Goal: Task Accomplishment & Management: Manage account settings

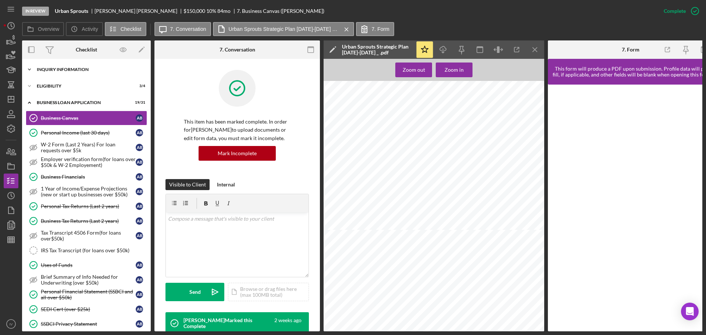
scroll to position [221, 0]
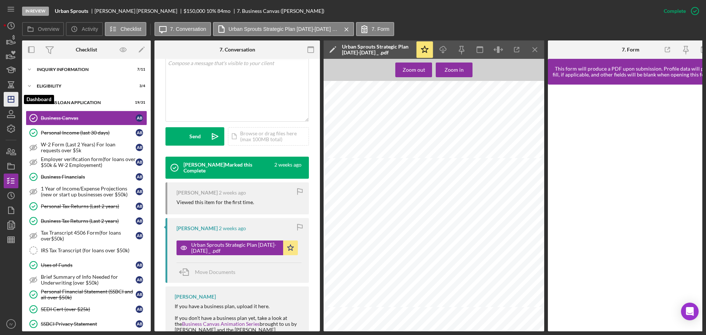
click at [10, 97] on icon "Icon/Dashboard" at bounding box center [11, 99] width 18 height 18
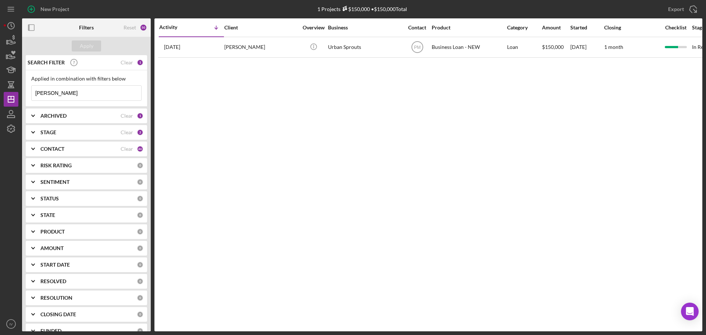
drag, startPoint x: 60, startPoint y: 90, endPoint x: 20, endPoint y: 89, distance: 40.5
click at [20, 89] on div "New Project 1 Projects $150,000 • $150,000 Total [PERSON_NAME] Export Icon/Expo…" at bounding box center [353, 165] width 699 height 331
type input "[PERSON_NAME]"
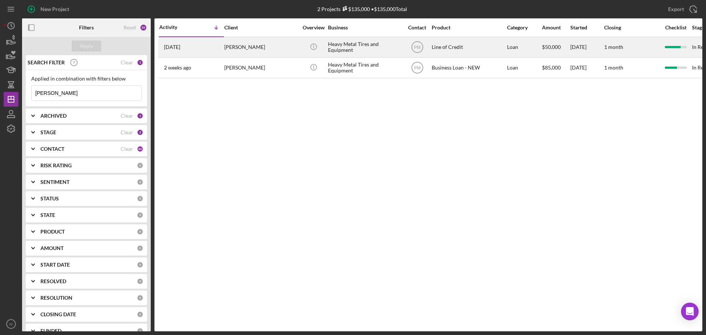
click at [247, 45] on div "[PERSON_NAME]" at bounding box center [261, 47] width 74 height 19
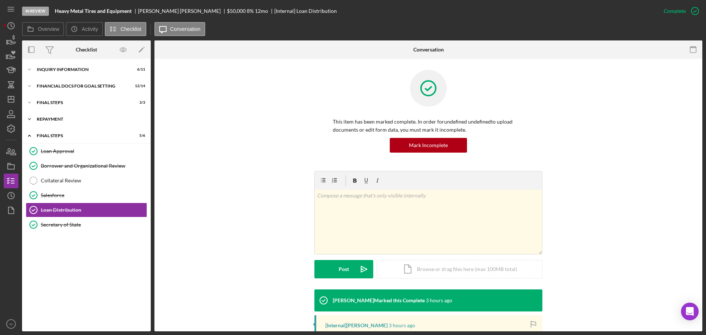
click at [58, 119] on div "Repayment" at bounding box center [89, 119] width 105 height 4
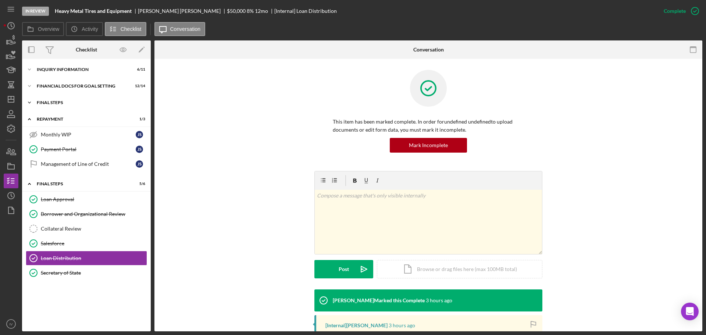
click at [56, 104] on div "FINAL STEPS" at bounding box center [89, 102] width 105 height 4
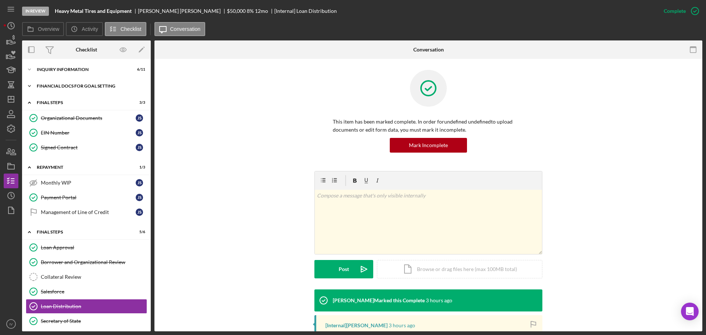
click at [57, 86] on div "Financial Docs for Goal Setting" at bounding box center [89, 86] width 105 height 4
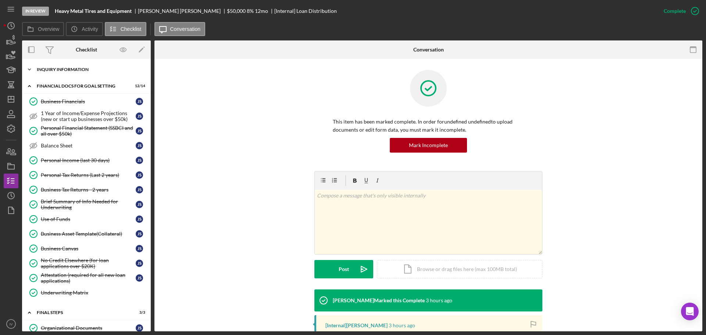
click at [58, 71] on div "INQUIRY INFORMATION" at bounding box center [89, 69] width 105 height 4
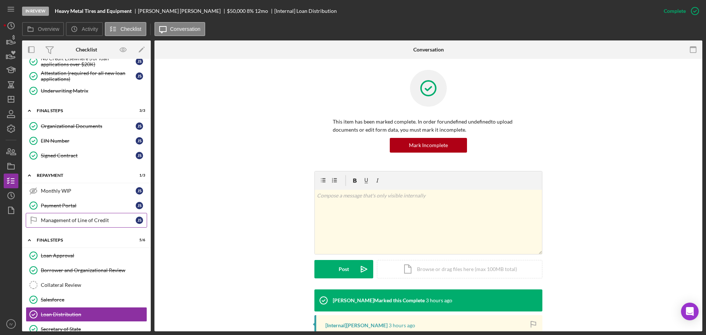
scroll to position [380, 0]
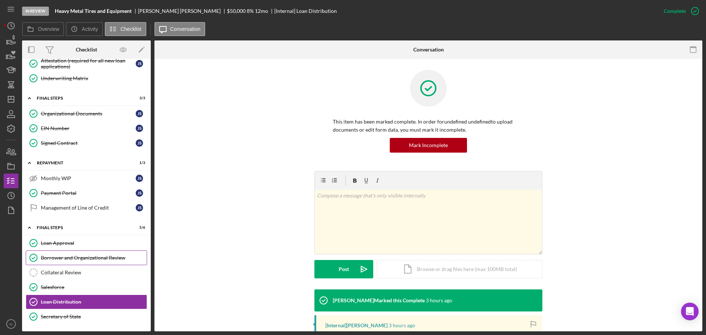
click at [56, 255] on div "Borrower and Organizational Review" at bounding box center [94, 258] width 106 height 6
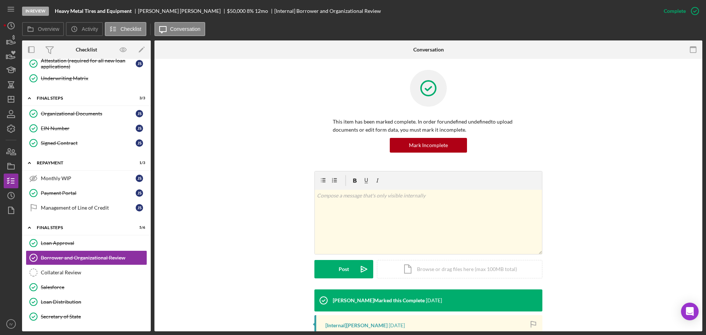
scroll to position [110, 0]
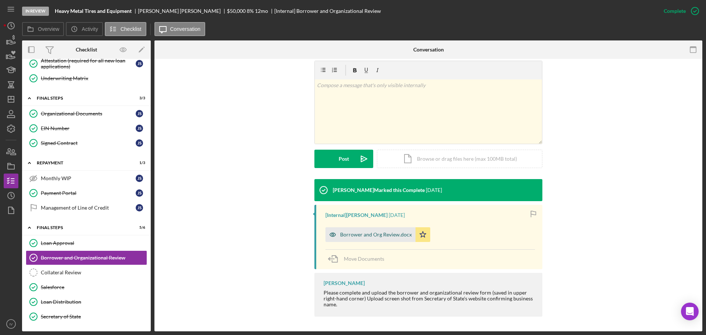
click at [357, 235] on div "Borrower and Org Review.docx" at bounding box center [376, 235] width 72 height 6
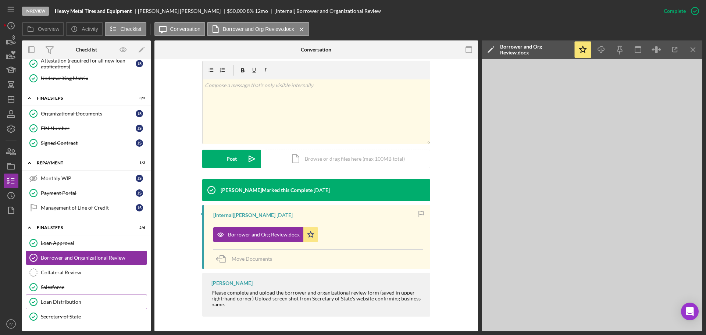
click at [76, 302] on div "Loan Distribution" at bounding box center [94, 302] width 106 height 6
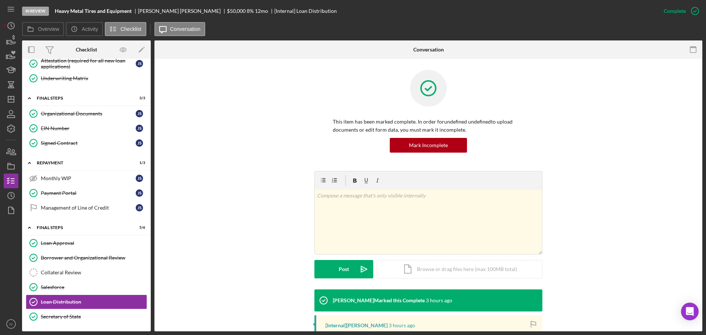
scroll to position [104, 0]
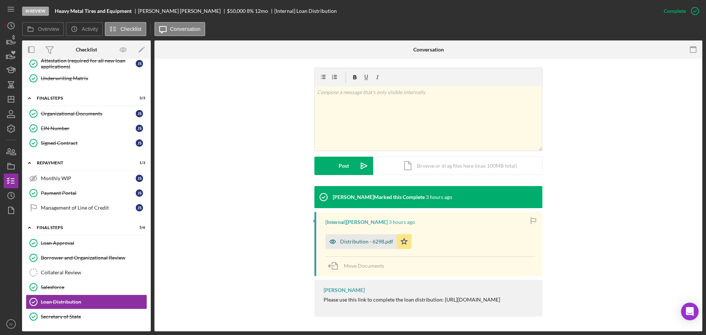
click at [369, 242] on div "Distribution - 6298.pdf" at bounding box center [366, 242] width 53 height 6
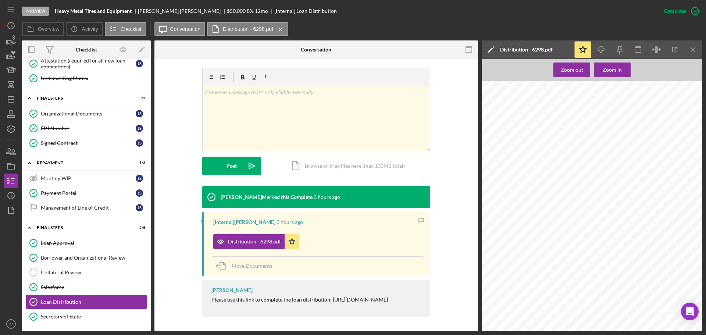
scroll to position [344, 0]
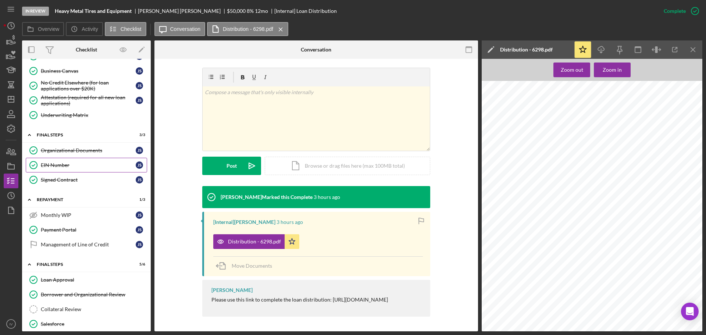
click at [61, 169] on link "EIN Number EIN Number J S" at bounding box center [86, 165] width 121 height 15
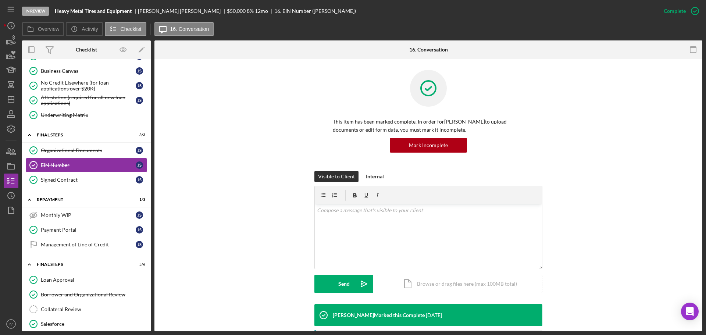
scroll to position [78, 0]
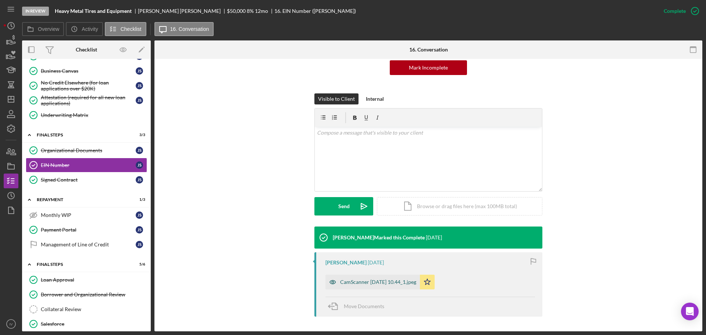
click at [347, 281] on div "CamScanner [DATE] 10.44_1.jpeg" at bounding box center [378, 282] width 76 height 6
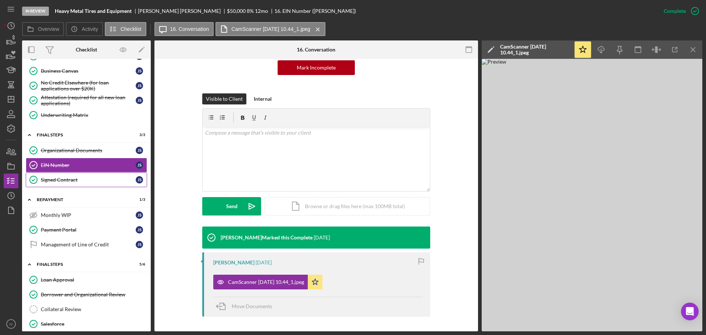
click at [58, 180] on div "Signed Contract" at bounding box center [88, 180] width 95 height 6
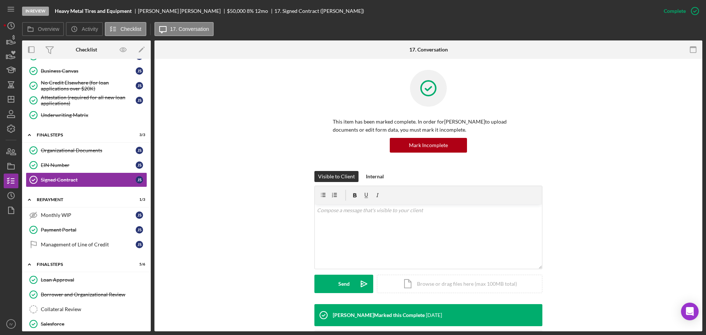
scroll to position [50, 0]
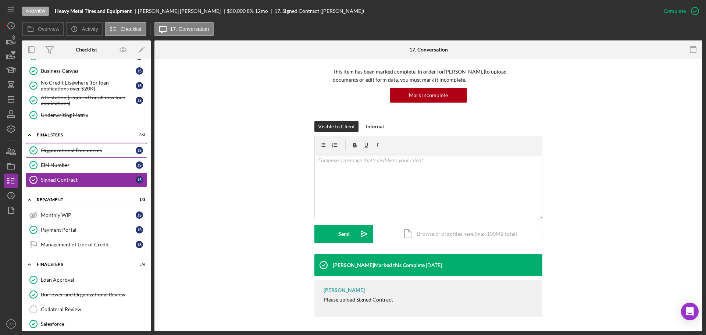
click at [53, 148] on div "Organizational Documents" at bounding box center [88, 151] width 95 height 6
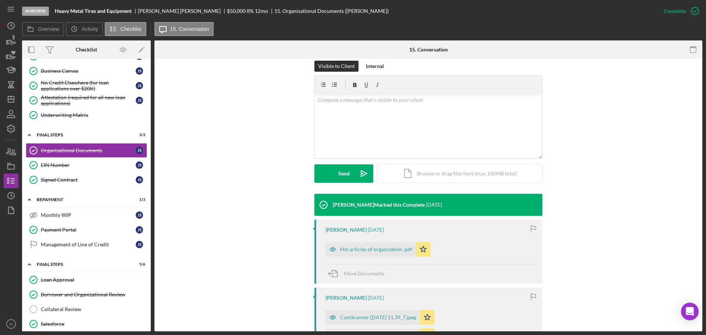
scroll to position [147, 0]
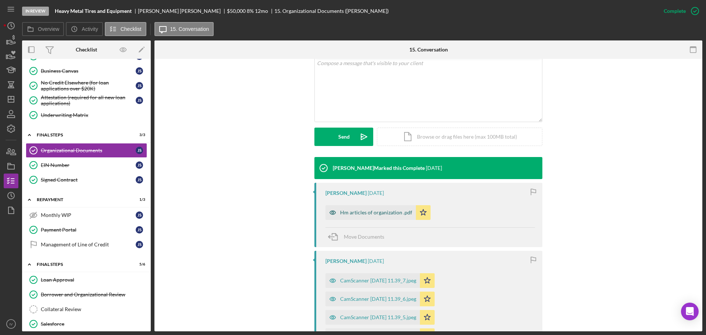
click at [355, 211] on div "Hm articles of organization .pdf" at bounding box center [376, 213] width 72 height 6
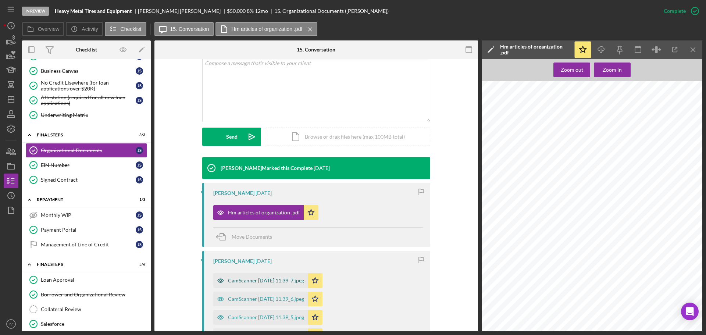
click at [259, 277] on div "CamScanner [DATE] 11.39_7.jpeg" at bounding box center [260, 280] width 95 height 15
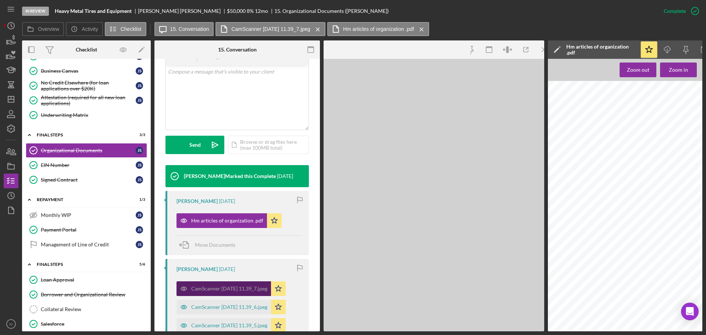
scroll to position [156, 0]
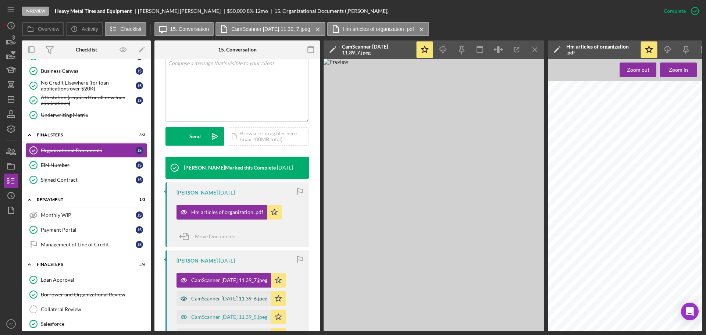
click at [251, 299] on div "CamScanner [DATE] 11.39_6.jpeg" at bounding box center [229, 299] width 76 height 6
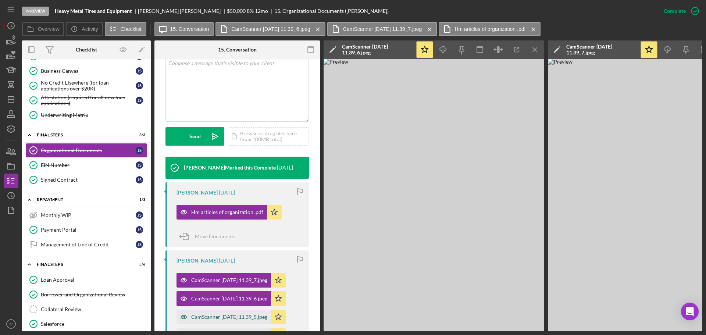
click at [235, 319] on div "CamScanner [DATE] 11.39_5.jpeg" at bounding box center [229, 317] width 76 height 6
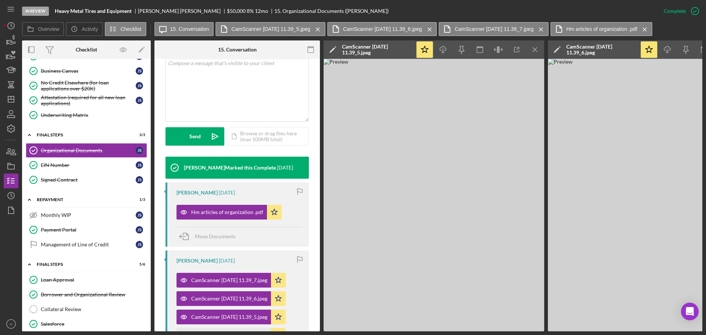
scroll to position [303, 0]
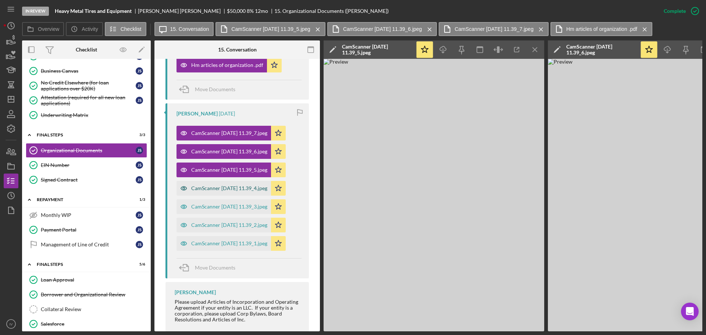
click at [209, 187] on div "CamScanner [DATE] 11.39_4.jpeg" at bounding box center [229, 188] width 76 height 6
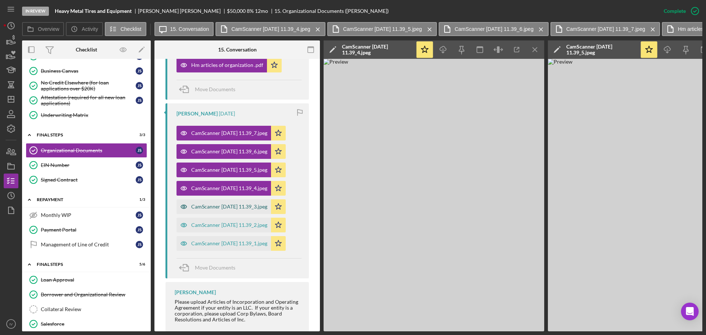
click at [203, 206] on div "CamScanner [DATE] 11.39_3.jpeg" at bounding box center [229, 207] width 76 height 6
click at [204, 214] on div "CamScanner [DATE] 11.39_3.jpeg" at bounding box center [224, 206] width 95 height 15
click at [205, 220] on div "CamScanner [DATE] 11.39_2.jpeg" at bounding box center [224, 225] width 95 height 15
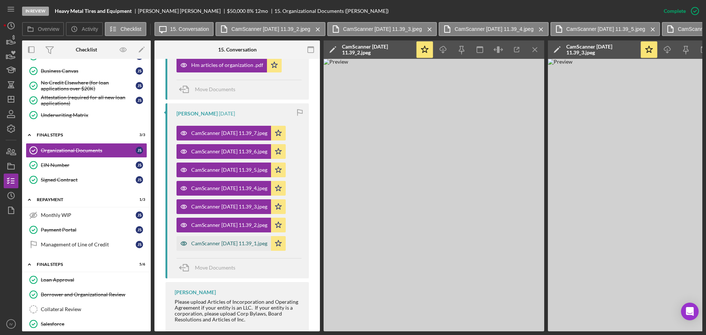
click at [208, 242] on div "CamScanner [DATE] 11.39_1.jpeg" at bounding box center [229, 244] width 76 height 6
click at [56, 100] on div "Attestation (required for all new loan applications)" at bounding box center [88, 101] width 95 height 12
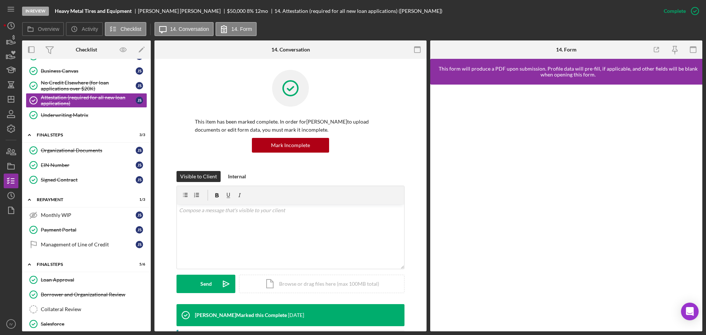
scroll to position [270, 0]
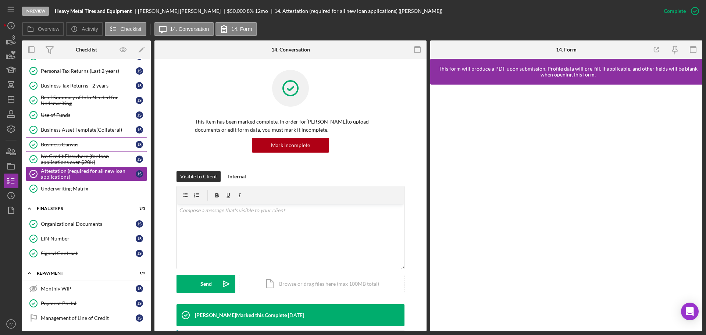
click at [61, 144] on div "Business Canvas" at bounding box center [88, 145] width 95 height 6
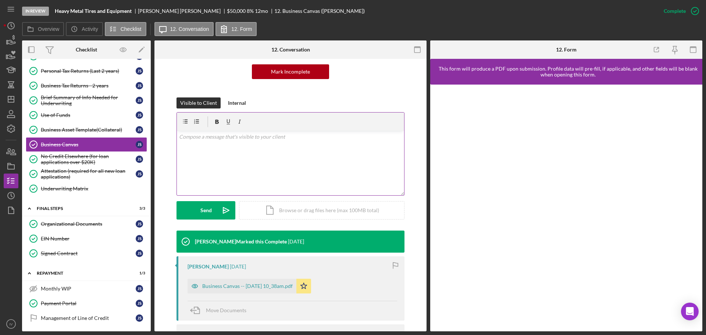
scroll to position [110, 0]
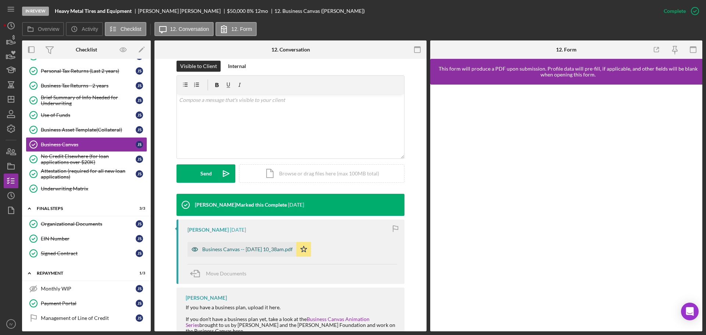
click at [220, 249] on div "Business Canvas -- [DATE] 10_38am.pdf" at bounding box center [247, 249] width 90 height 6
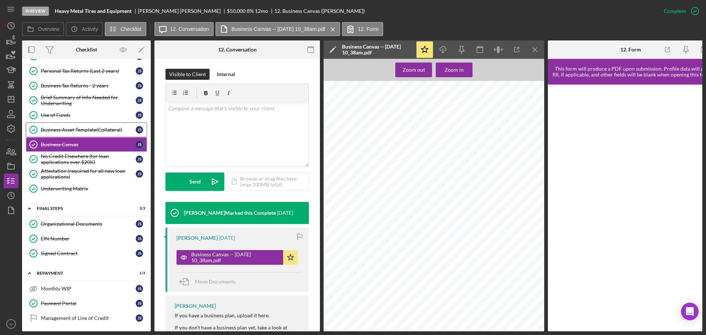
click at [74, 130] on div "Business Asset Template(Collateral)" at bounding box center [88, 130] width 95 height 6
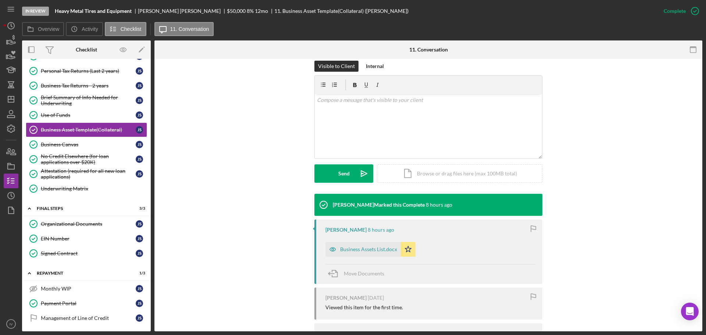
scroll to position [147, 0]
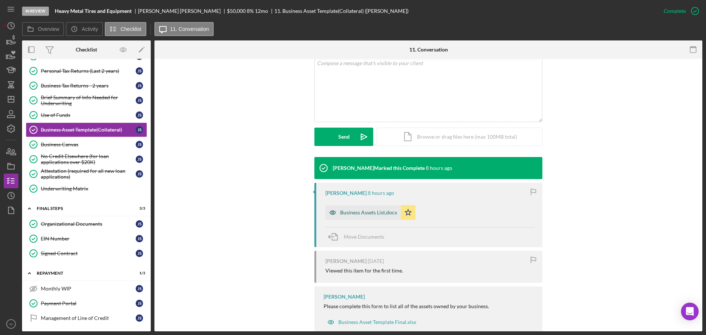
click at [348, 210] on div "Business Assets List.docx" at bounding box center [368, 213] width 57 height 6
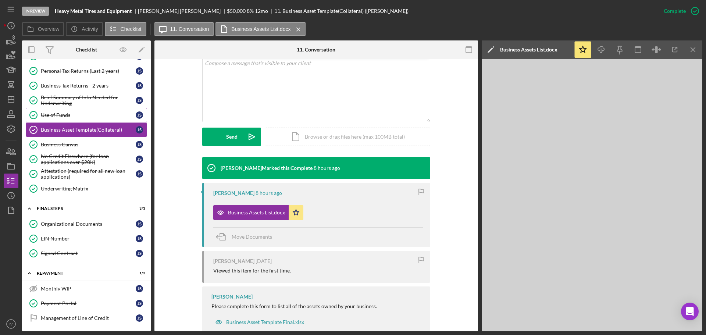
click at [45, 113] on div "Use of Funds" at bounding box center [88, 115] width 95 height 6
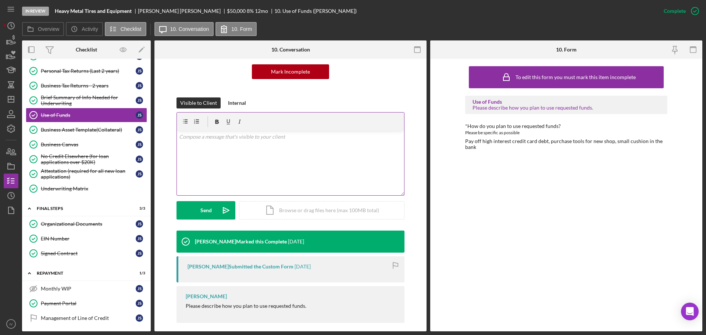
scroll to position [80, 0]
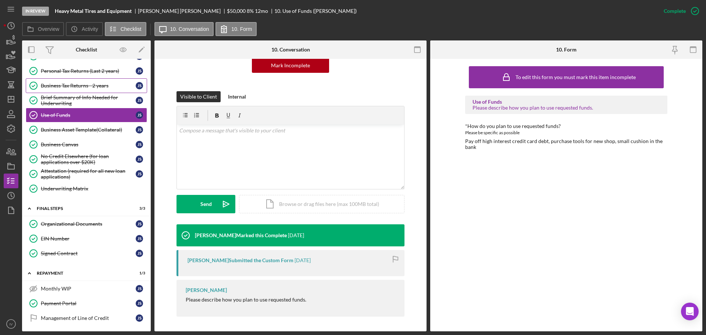
click at [58, 86] on div "Business Tax Returns - 2 years" at bounding box center [88, 86] width 95 height 6
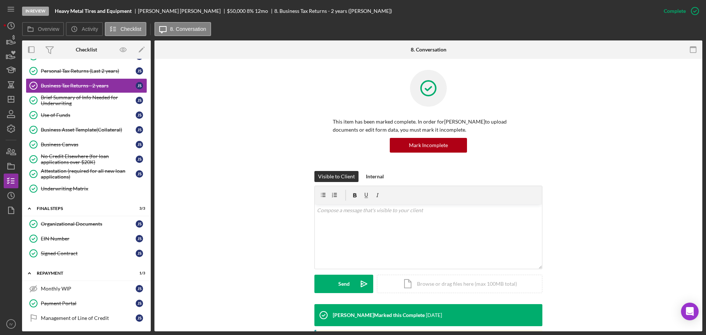
scroll to position [47, 0]
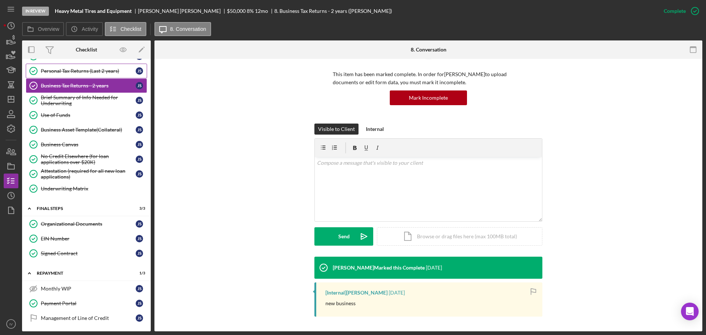
click at [54, 71] on div "Personal Tax Returns (Last 2 years)" at bounding box center [88, 71] width 95 height 6
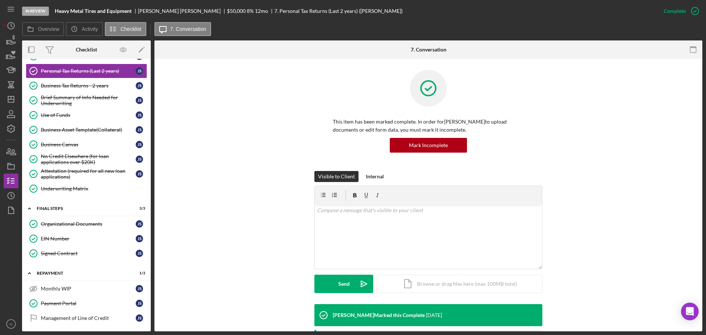
scroll to position [184, 0]
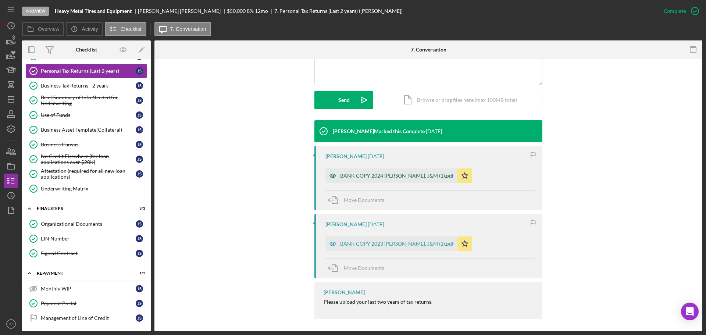
click at [363, 175] on div "BANK COPY 2024 [PERSON_NAME], J&M (1).pdf" at bounding box center [397, 176] width 114 height 6
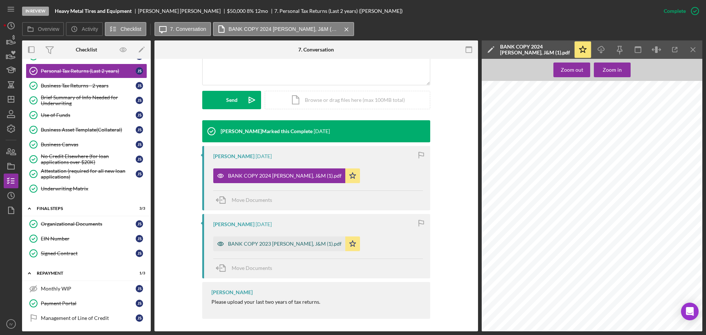
click at [268, 242] on div "BANK COPY 2023 [PERSON_NAME], J&M (1).pdf" at bounding box center [285, 244] width 114 height 6
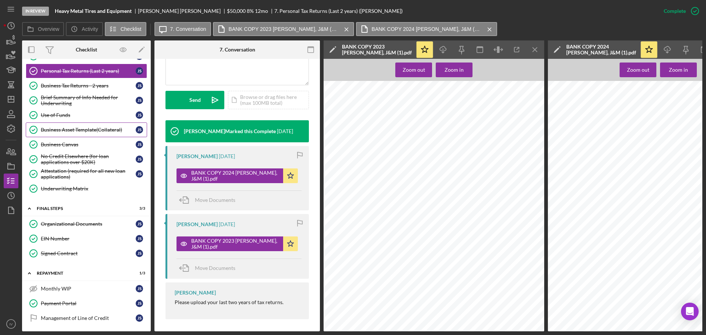
scroll to position [123, 0]
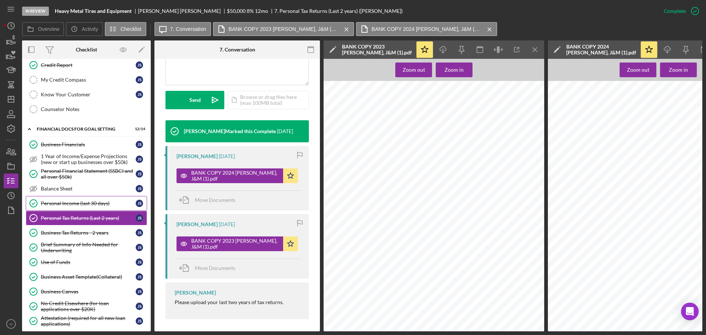
click at [65, 200] on div "Personal Income (last 30 days)" at bounding box center [88, 203] width 95 height 6
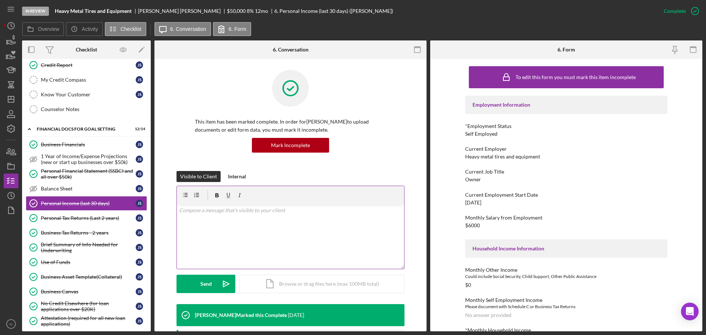
scroll to position [110, 0]
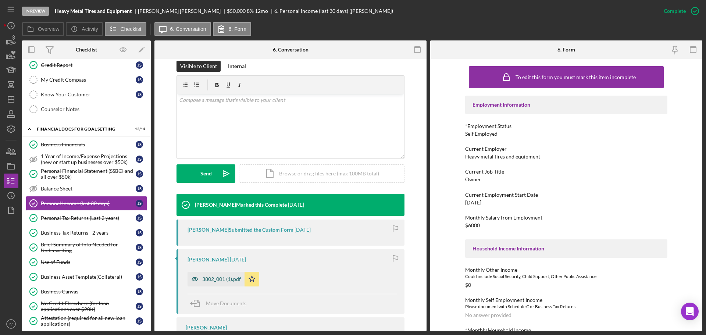
click at [219, 279] on div "3802_001 (1).pdf" at bounding box center [221, 279] width 39 height 6
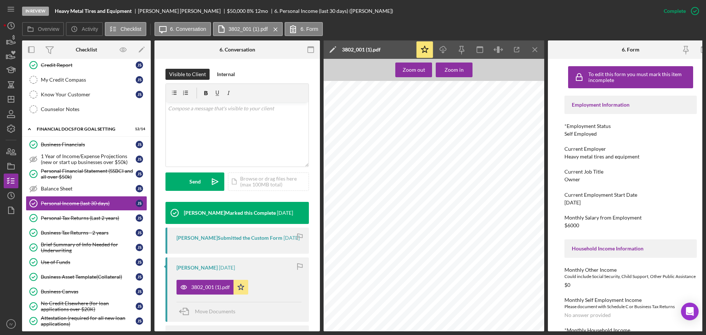
scroll to position [294, 0]
click at [54, 171] on div "Personal Financial Statement (SSBCI and all over $50k)" at bounding box center [88, 174] width 95 height 12
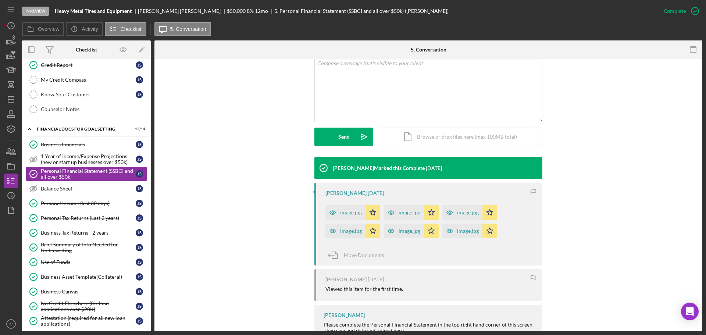
scroll to position [184, 0]
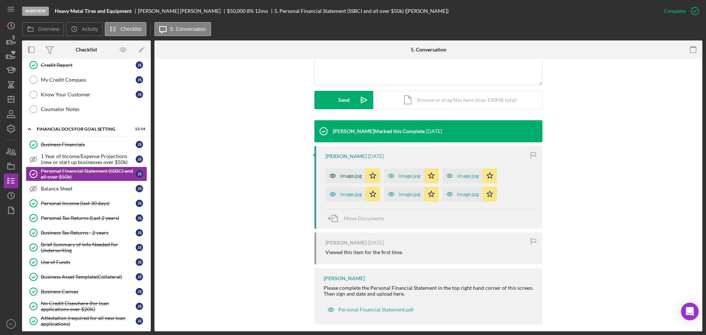
click at [343, 177] on div "image.jpg" at bounding box center [351, 176] width 22 height 6
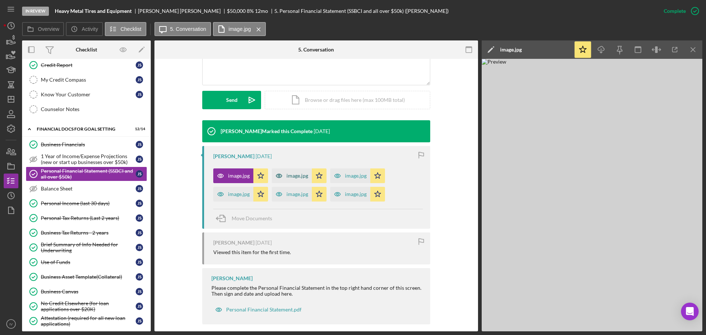
click at [303, 175] on div "image.jpg" at bounding box center [298, 176] width 22 height 6
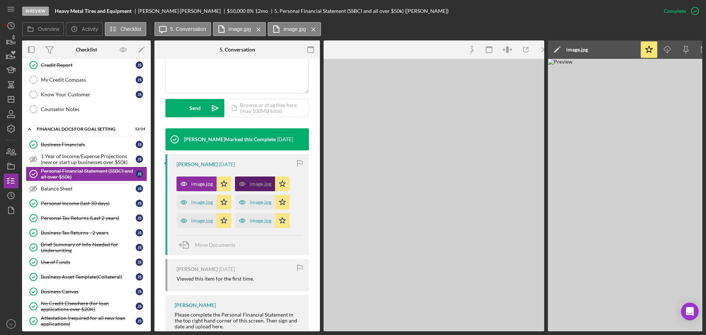
scroll to position [192, 0]
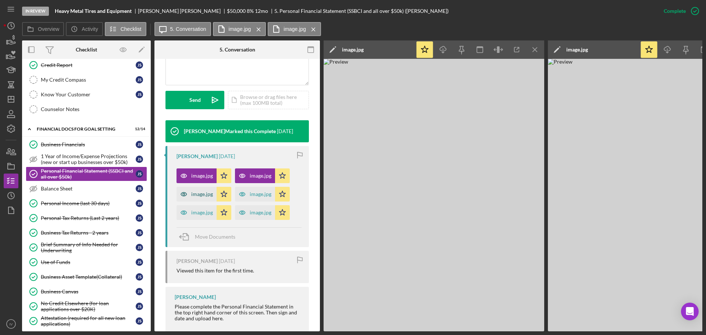
click at [197, 191] on div "image.jpg" at bounding box center [197, 194] width 40 height 15
click at [264, 196] on div "image.jpg" at bounding box center [261, 194] width 22 height 6
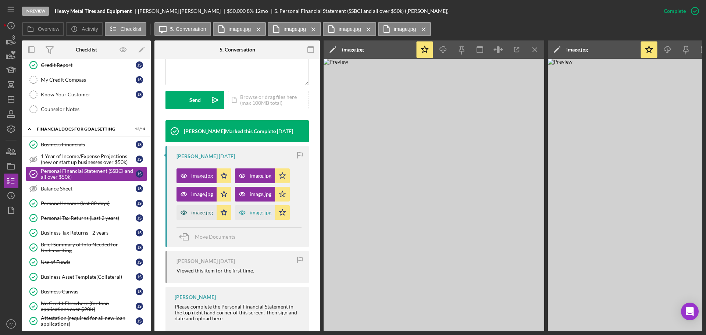
click at [192, 214] on div "image.jpg" at bounding box center [202, 213] width 22 height 6
click at [75, 145] on div "Business Financials" at bounding box center [88, 145] width 95 height 6
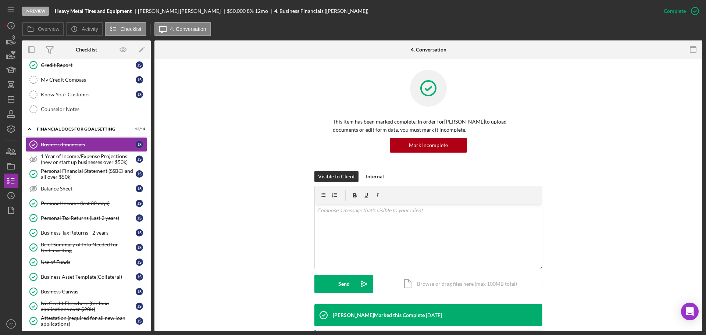
scroll to position [147, 0]
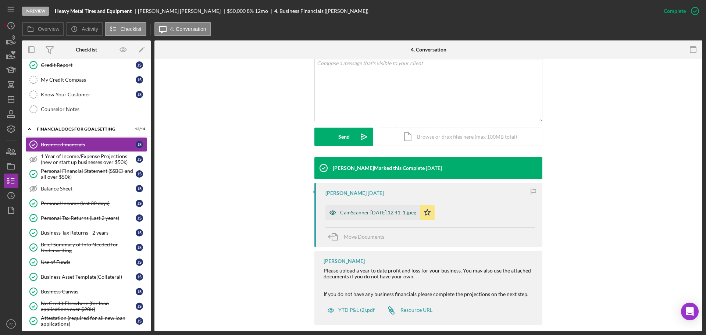
click at [352, 213] on div "CamScanner [DATE] 12.41_1.jpeg" at bounding box center [378, 213] width 76 height 6
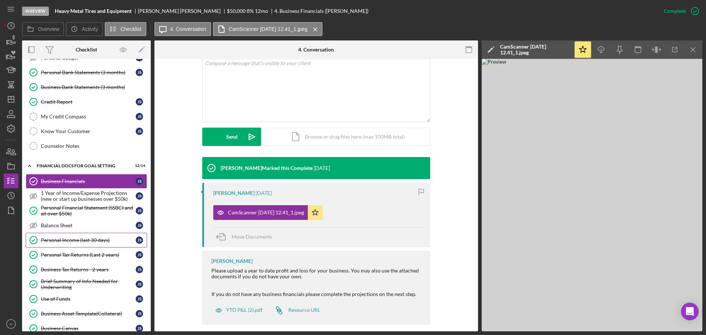
scroll to position [49, 0]
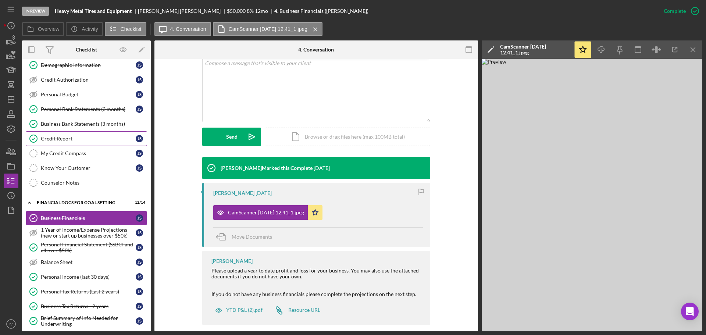
click at [60, 142] on div "Credit Report" at bounding box center [88, 139] width 95 height 6
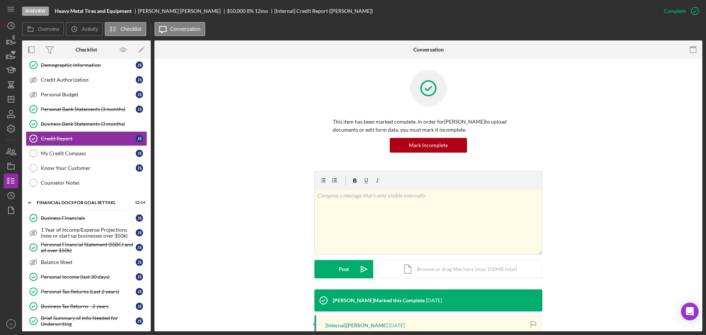
scroll to position [103, 0]
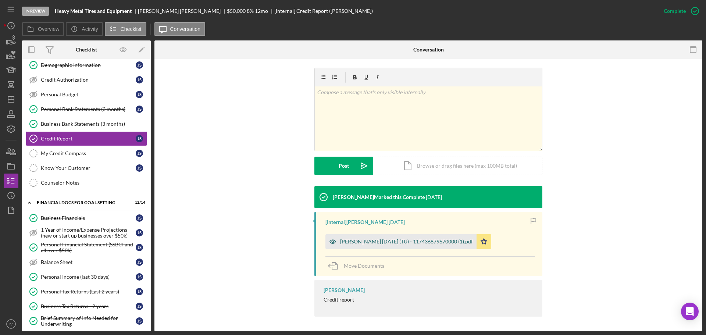
click at [362, 241] on div "[PERSON_NAME] [DATE] (TU) - 117436879670000 (1).pdf" at bounding box center [406, 242] width 133 height 6
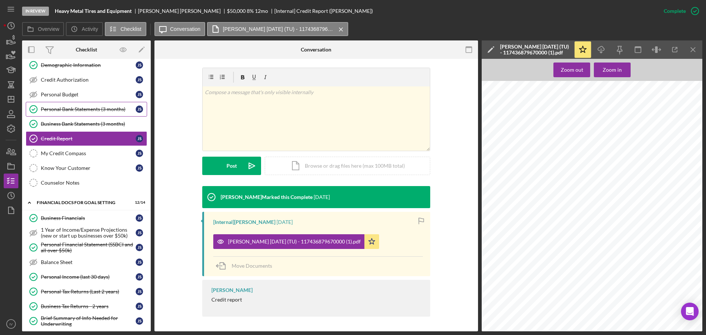
click at [69, 109] on div "Personal Bank Statements (3 months)" at bounding box center [88, 109] width 95 height 6
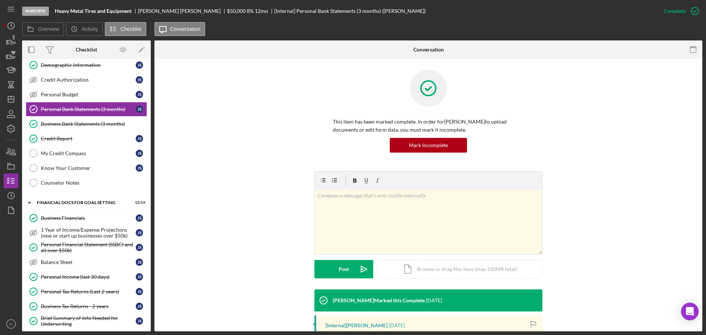
scroll to position [105, 0]
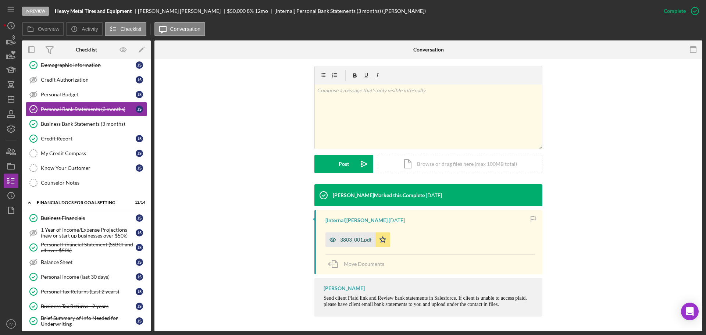
click at [343, 239] on div "3803_001.pdf" at bounding box center [356, 240] width 32 height 6
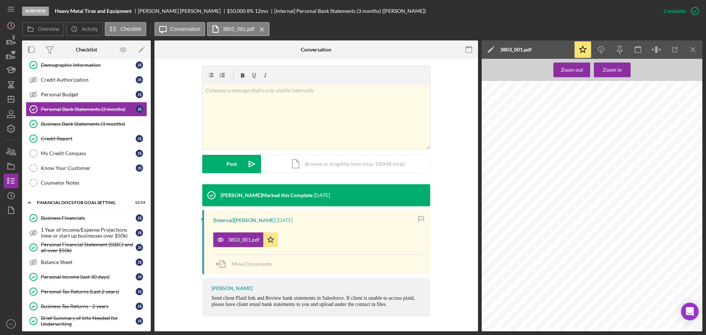
scroll to position [0, 0]
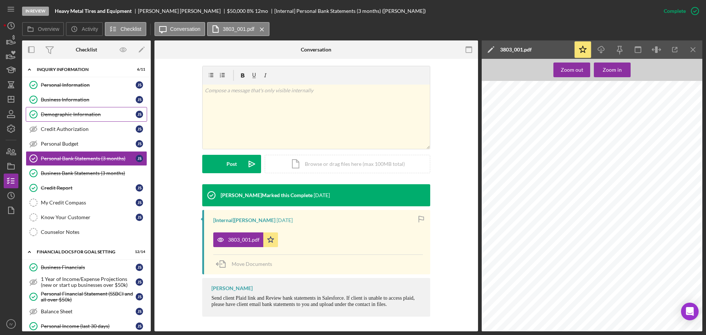
click at [70, 112] on div "Demographic Information" at bounding box center [88, 114] width 95 height 6
